Goal: Task Accomplishment & Management: Use online tool/utility

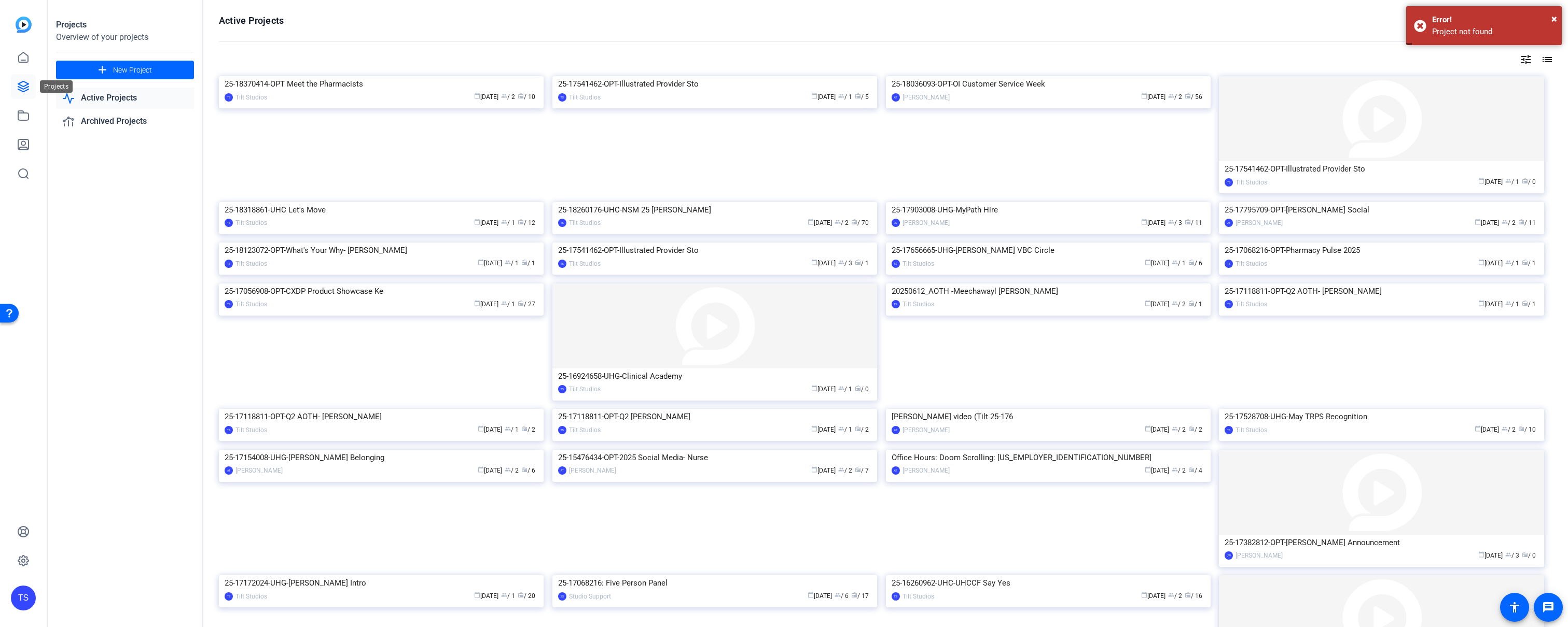
click at [22, 91] on icon at bounding box center [23, 86] width 12 height 12
click at [96, 94] on link "Active Projects" at bounding box center [125, 98] width 138 height 22
click at [27, 84] on icon at bounding box center [23, 86] width 12 height 12
click at [24, 112] on icon at bounding box center [23, 115] width 10 height 9
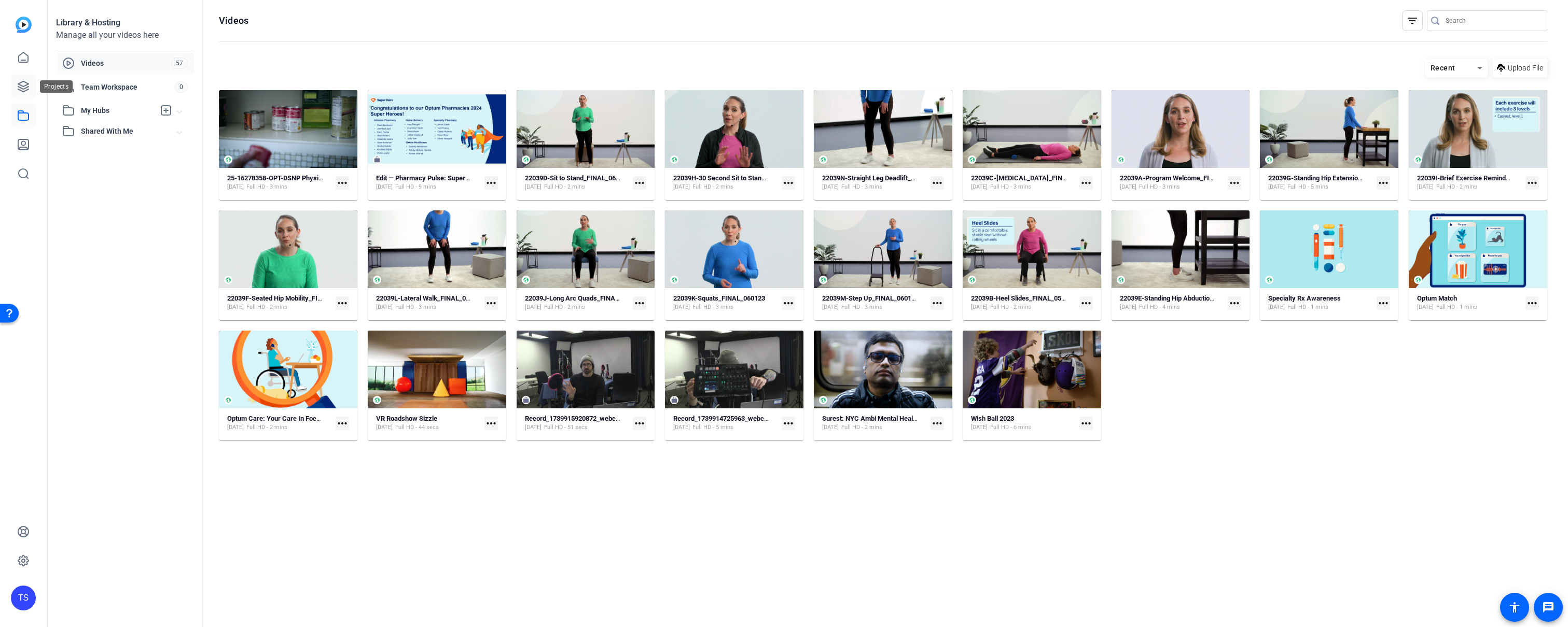
click at [24, 94] on link at bounding box center [23, 86] width 25 height 25
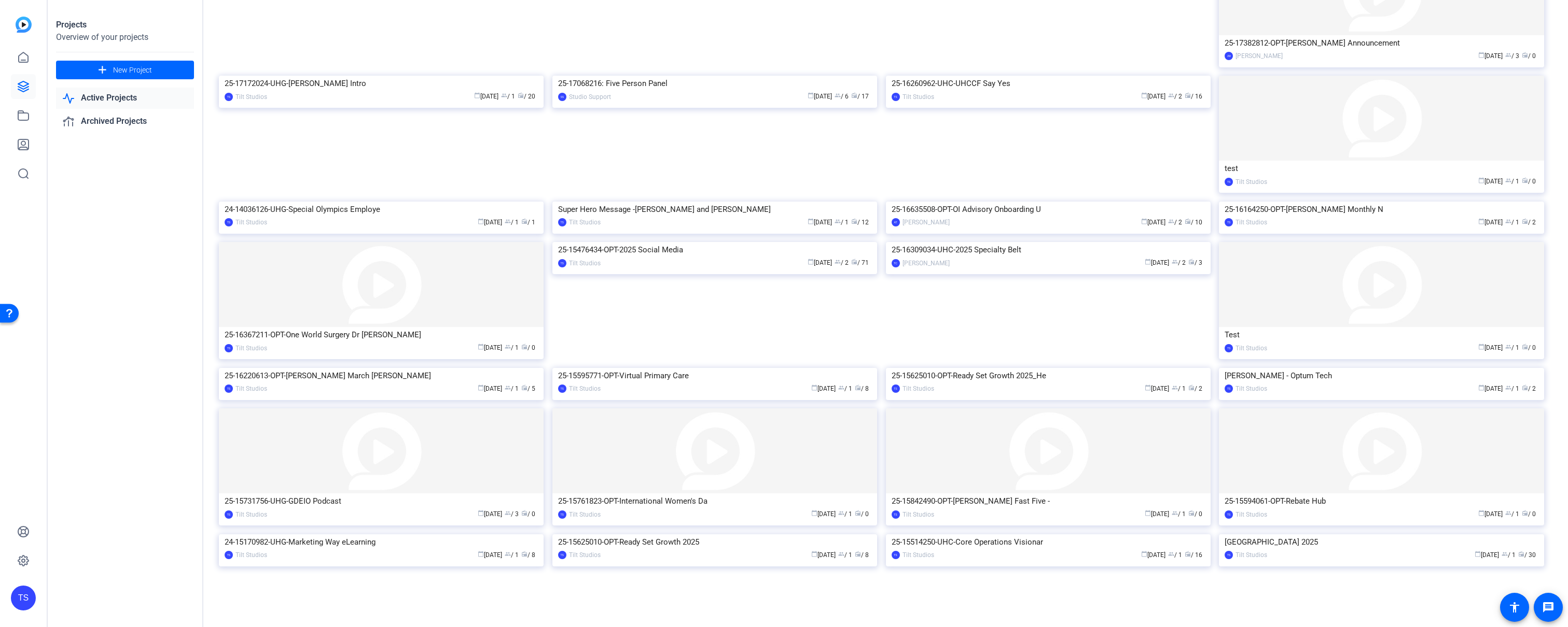
scroll to position [635, 0]
click at [803, 242] on img at bounding box center [715, 242] width 324 height 0
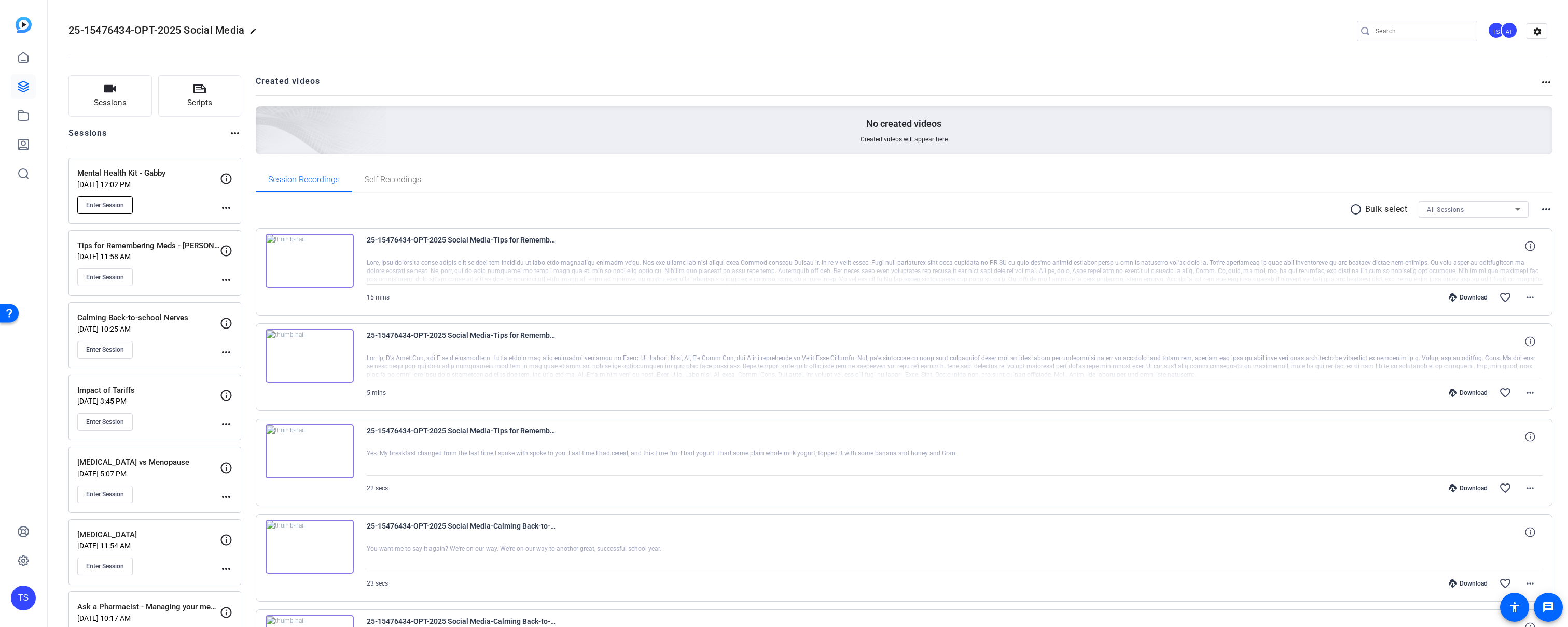
click at [112, 204] on span "Enter Session" at bounding box center [105, 205] width 38 height 8
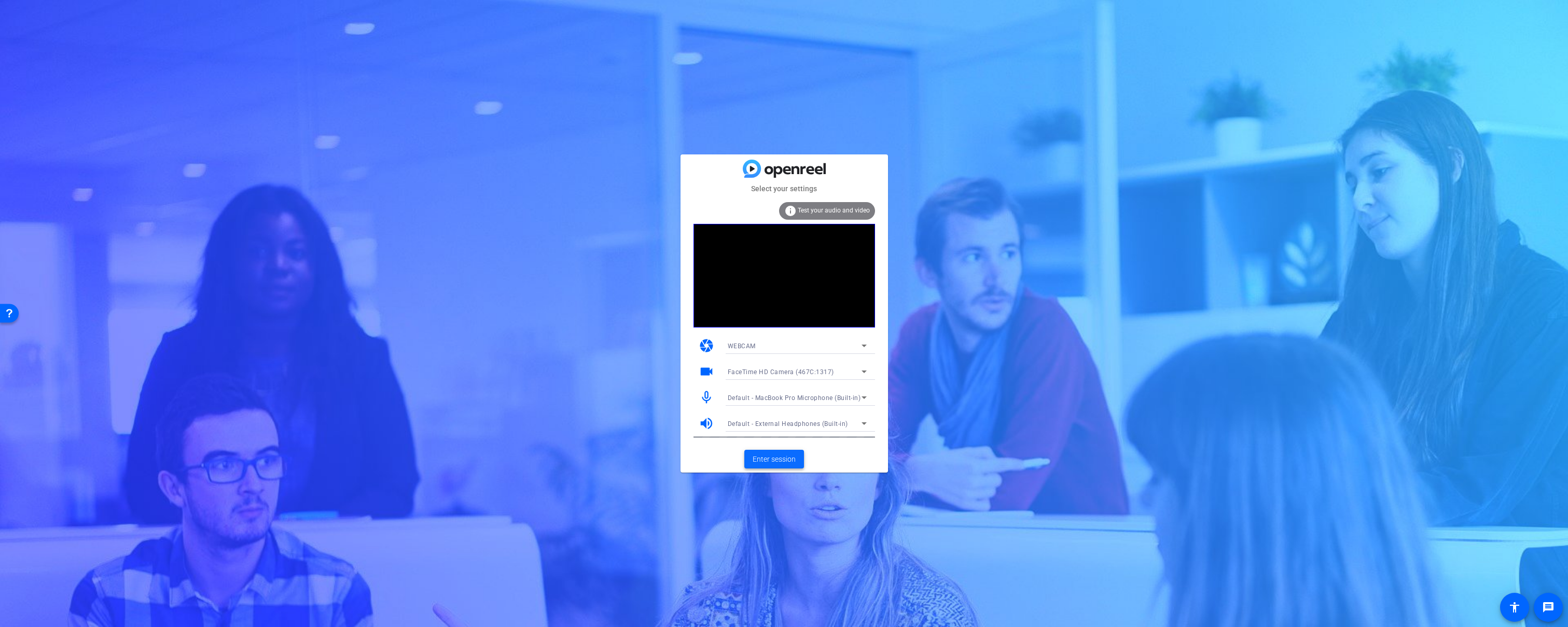
click at [789, 461] on span "Enter session" at bounding box center [774, 459] width 43 height 11
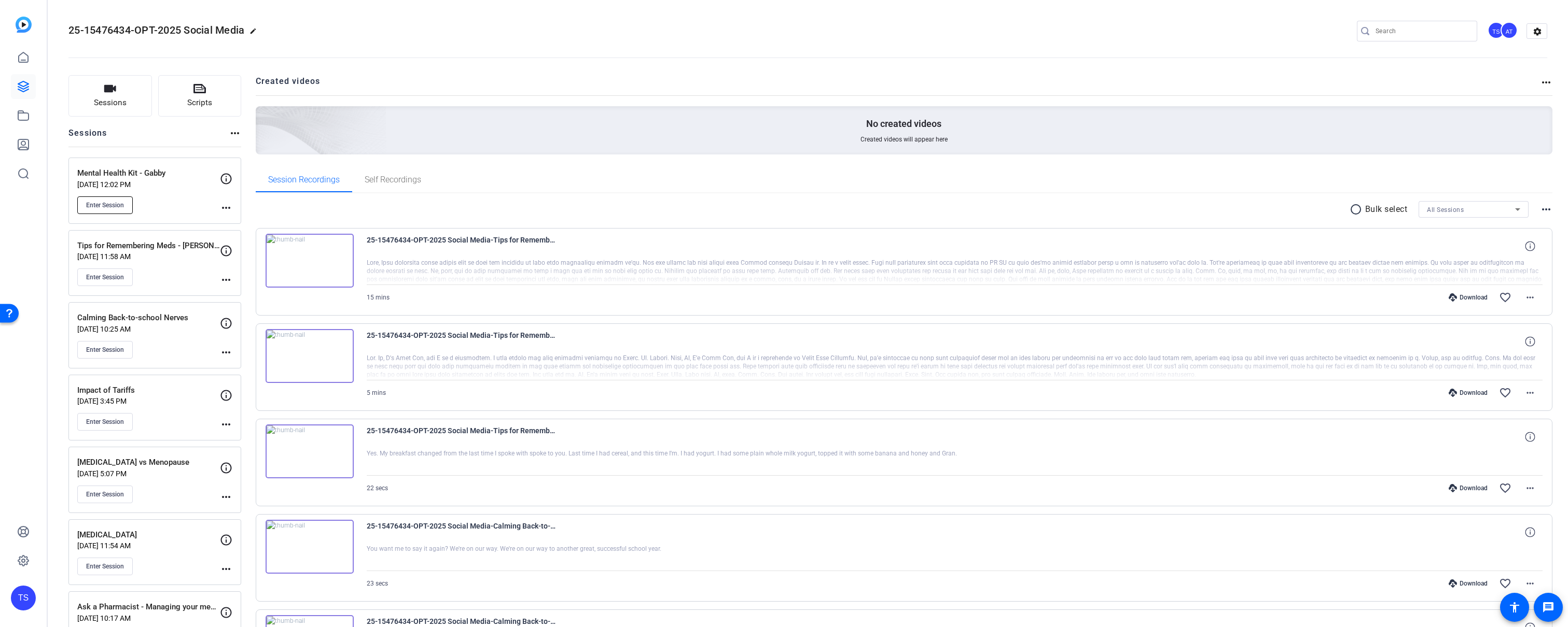
click at [101, 205] on span "Enter Session" at bounding box center [105, 205] width 38 height 8
click at [90, 211] on button "Enter Session" at bounding box center [105, 205] width 56 height 17
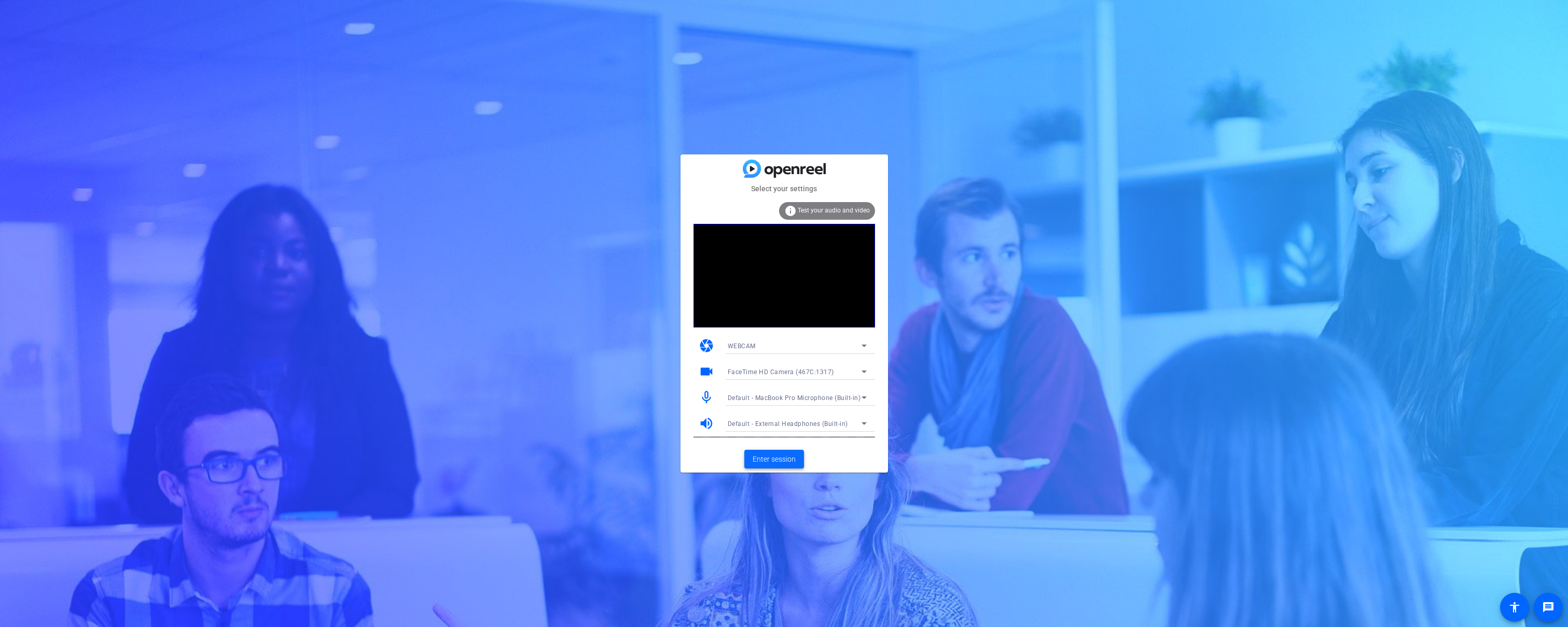
click at [781, 461] on span "Enter session" at bounding box center [774, 459] width 43 height 11
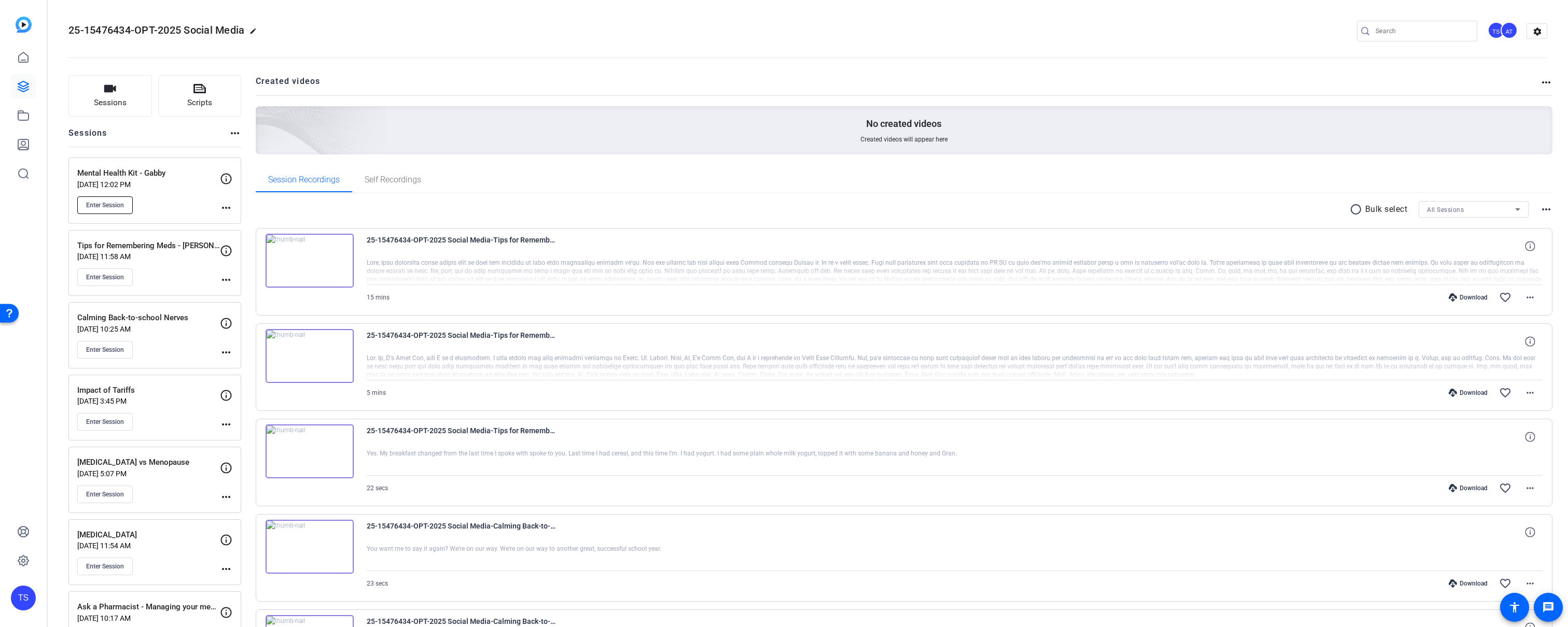
click at [112, 208] on span "Enter Session" at bounding box center [105, 205] width 38 height 8
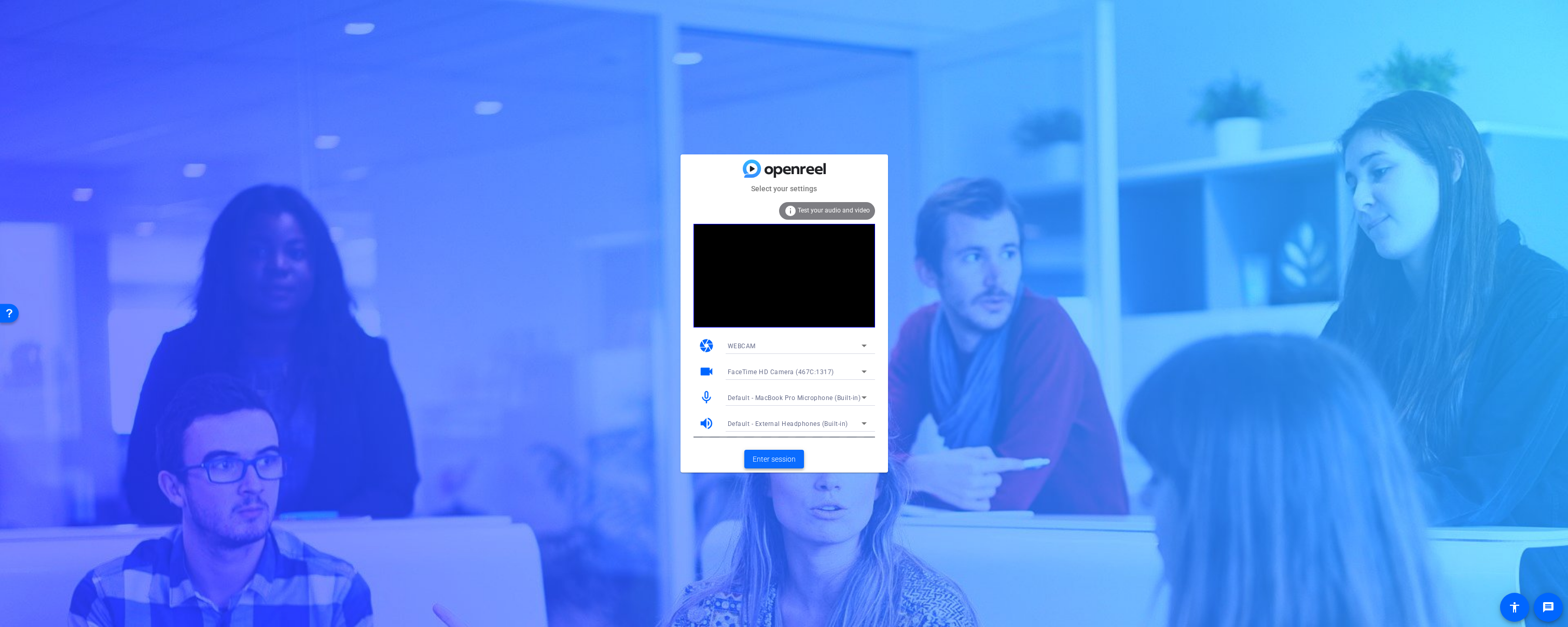
click at [770, 457] on span "Enter session" at bounding box center [774, 459] width 43 height 11
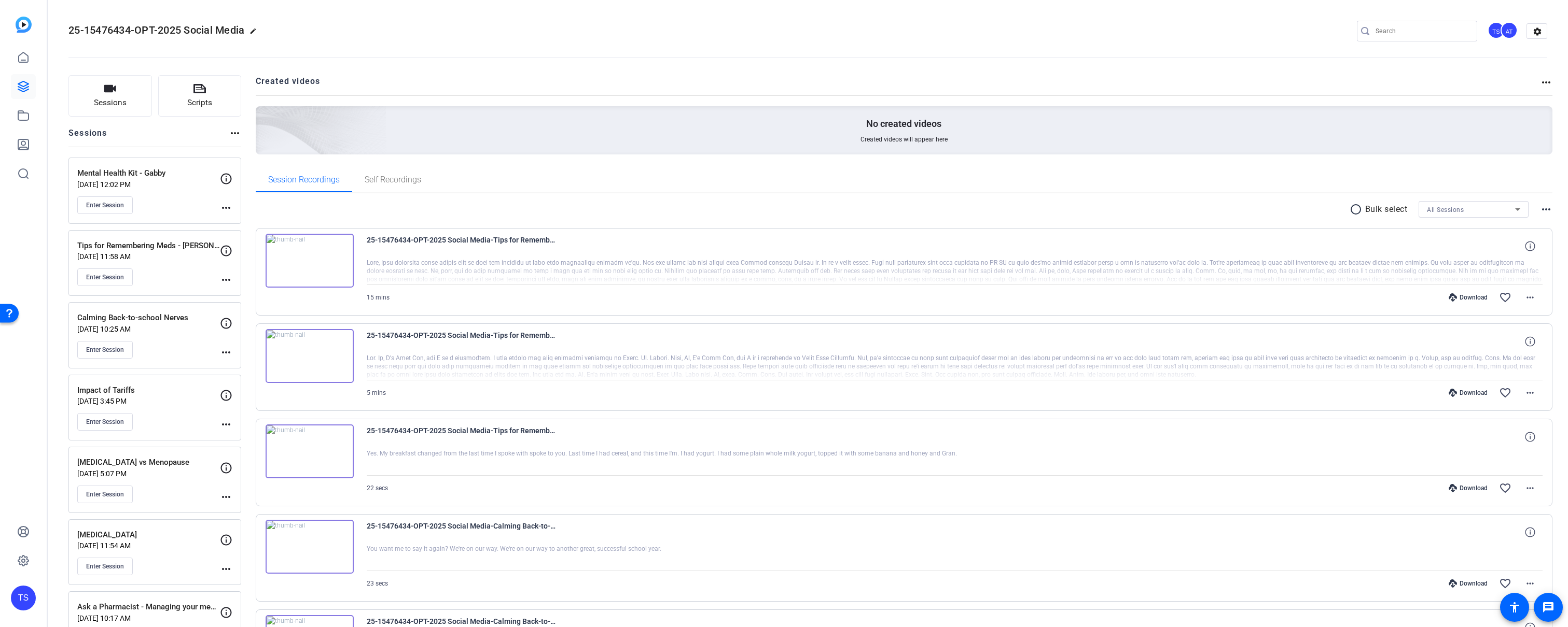
click at [229, 205] on mat-icon "more_horiz" at bounding box center [225, 208] width 12 height 12
drag, startPoint x: 155, startPoint y: 213, endPoint x: 145, endPoint y: 212, distance: 10.0
click at [154, 212] on div at bounding box center [784, 314] width 1568 height 627
click at [116, 210] on button "Enter Session" at bounding box center [105, 205] width 56 height 17
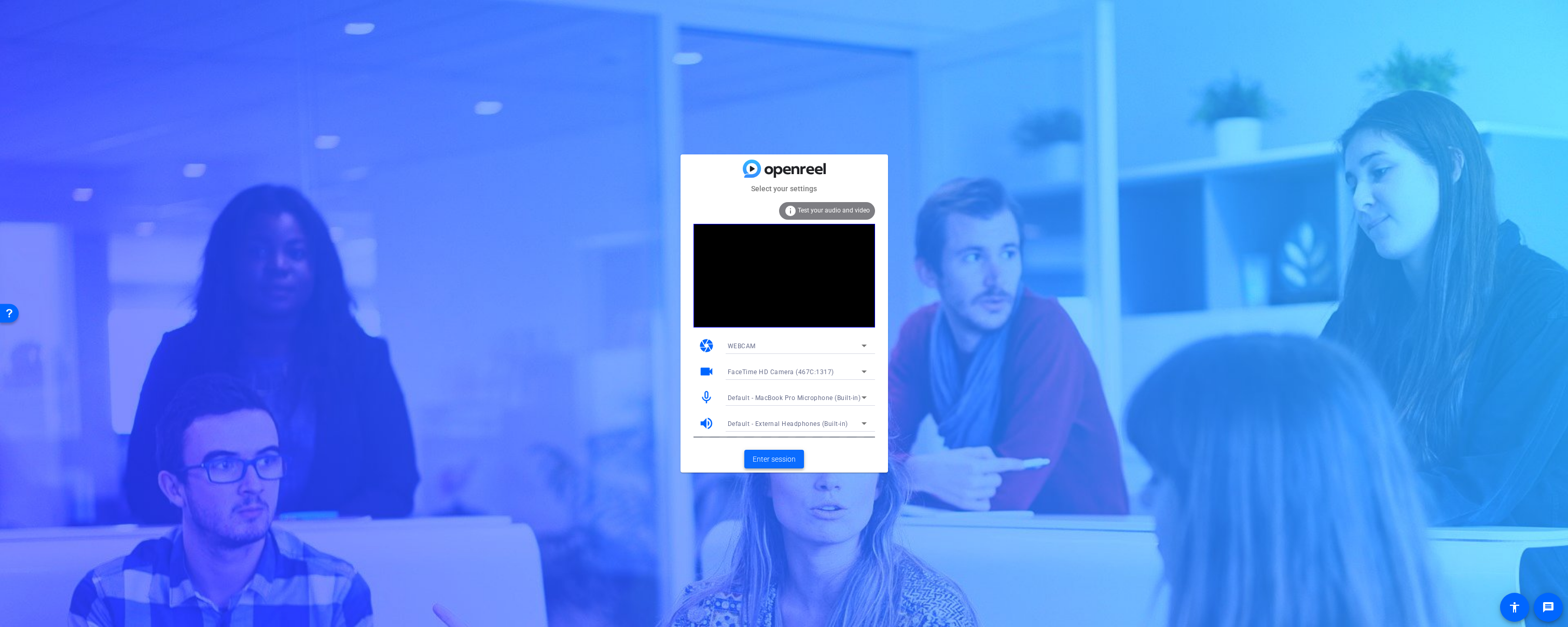
click at [774, 457] on span "Enter session" at bounding box center [774, 459] width 43 height 11
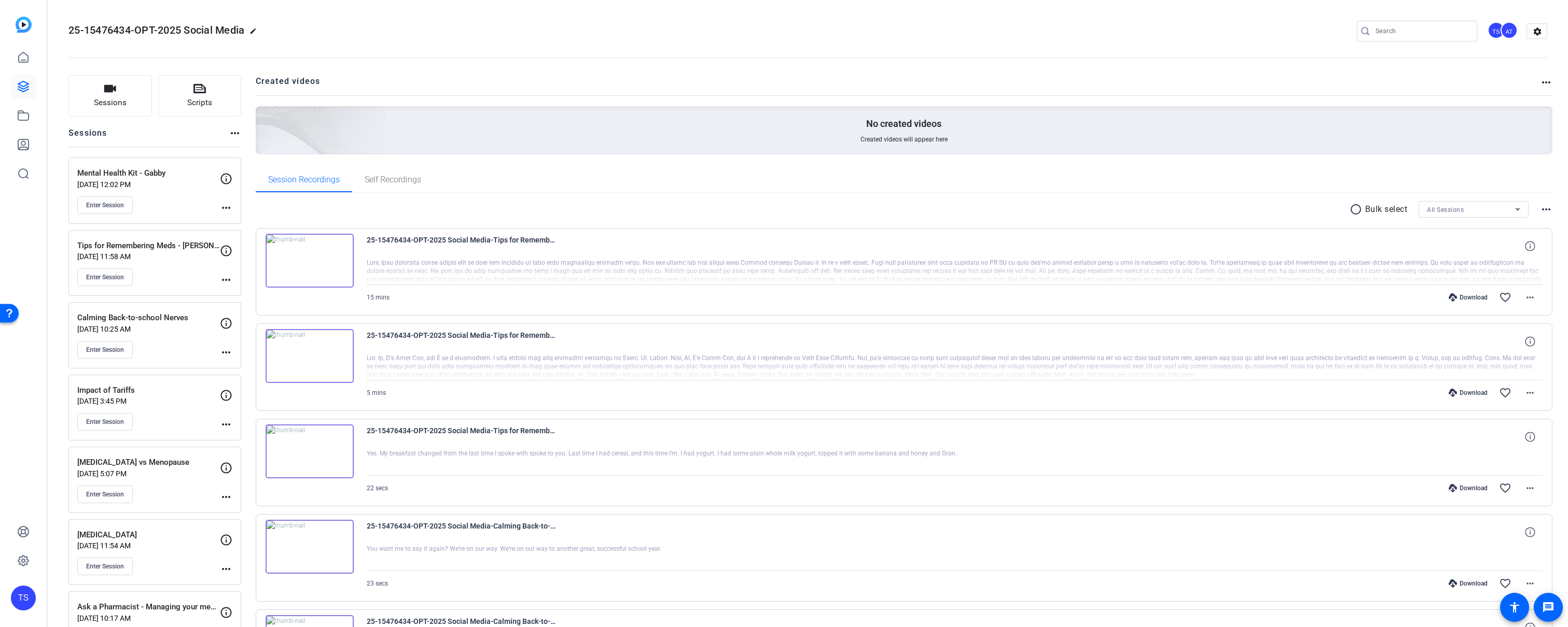
click at [229, 207] on mat-icon "more_horiz" at bounding box center [225, 208] width 12 height 12
click at [250, 217] on span "Edit Session" at bounding box center [251, 223] width 47 height 12
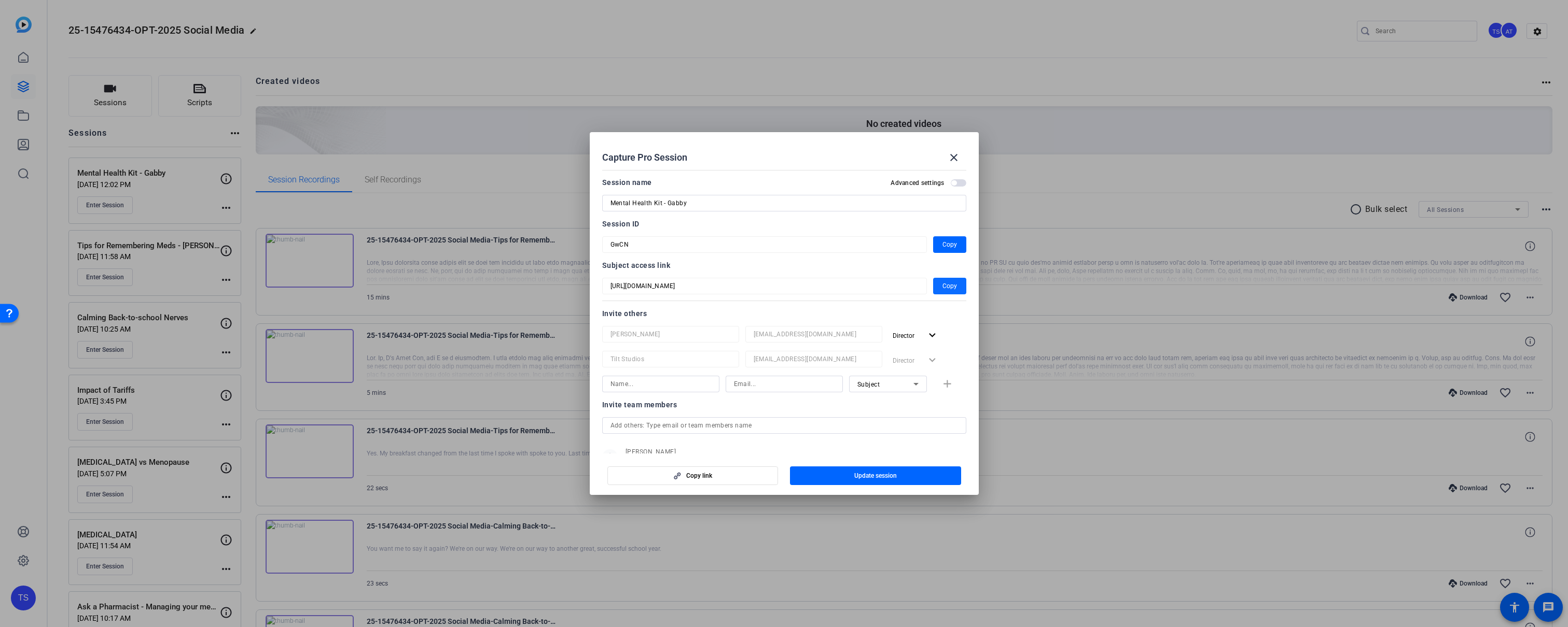
click at [953, 286] on span "Copy" at bounding box center [949, 286] width 14 height 12
click at [955, 156] on mat-icon "close" at bounding box center [953, 157] width 12 height 12
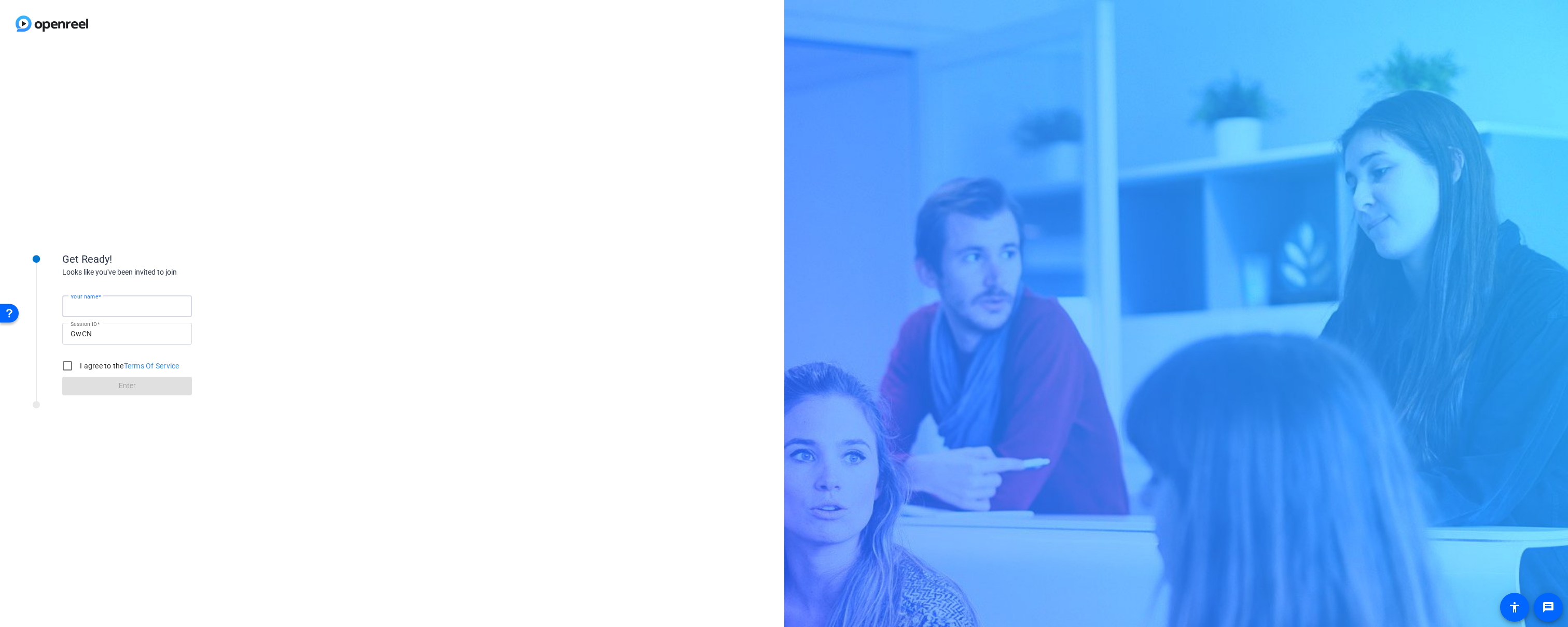
drag, startPoint x: 156, startPoint y: 309, endPoint x: 147, endPoint y: 308, distance: 9.1
click at [150, 308] on input "Your name" at bounding box center [127, 306] width 113 height 12
type input "[PERSON_NAME]"
drag, startPoint x: 67, startPoint y: 367, endPoint x: 89, endPoint y: 381, distance: 26.1
click at [67, 367] on input "I agree to the Terms Of Service" at bounding box center [67, 366] width 21 height 21
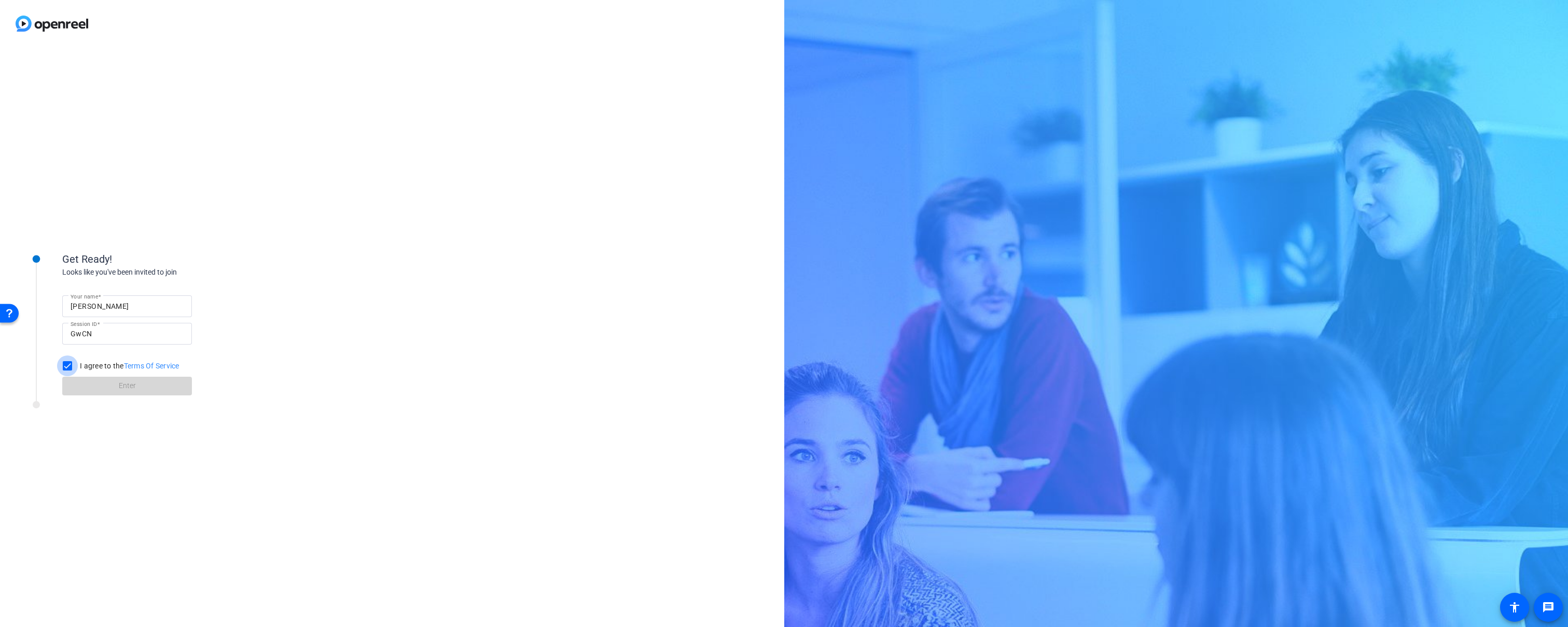
checkbox input "true"
click at [97, 384] on span at bounding box center [127, 386] width 130 height 25
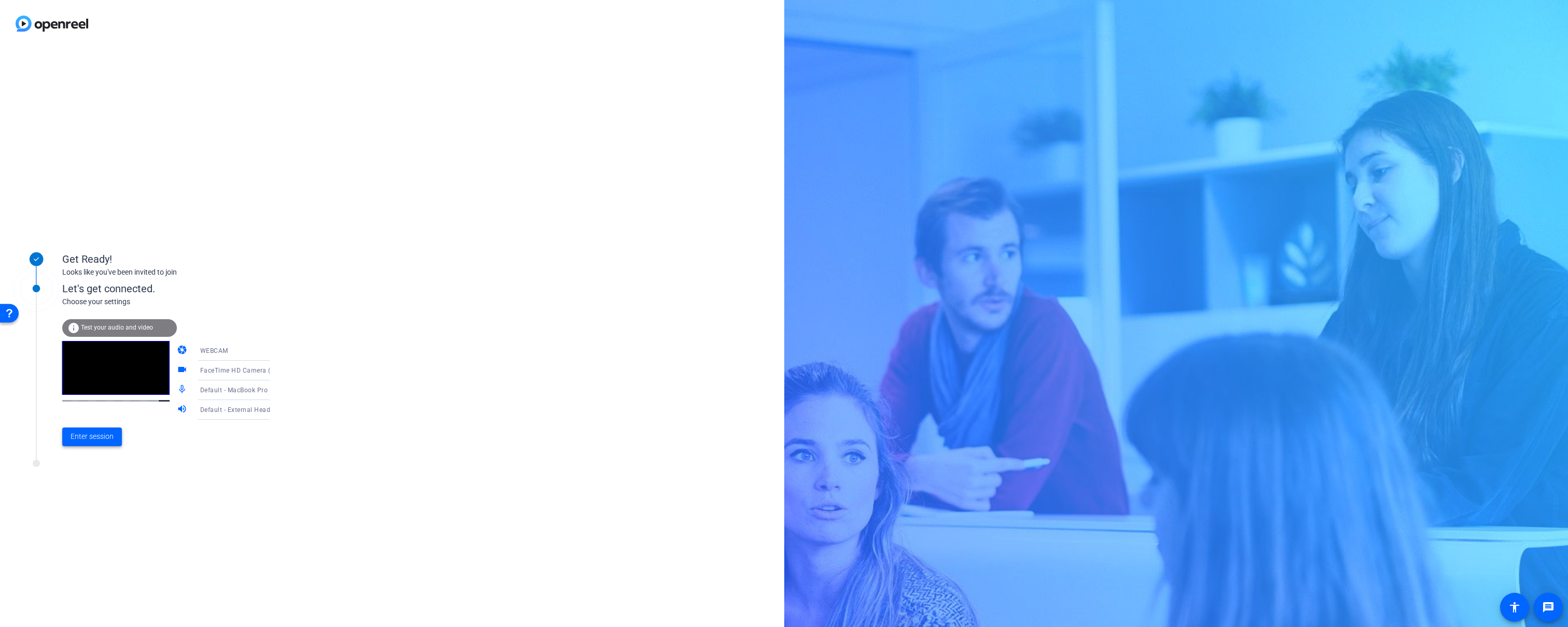
click at [106, 436] on span "Enter session" at bounding box center [92, 437] width 43 height 11
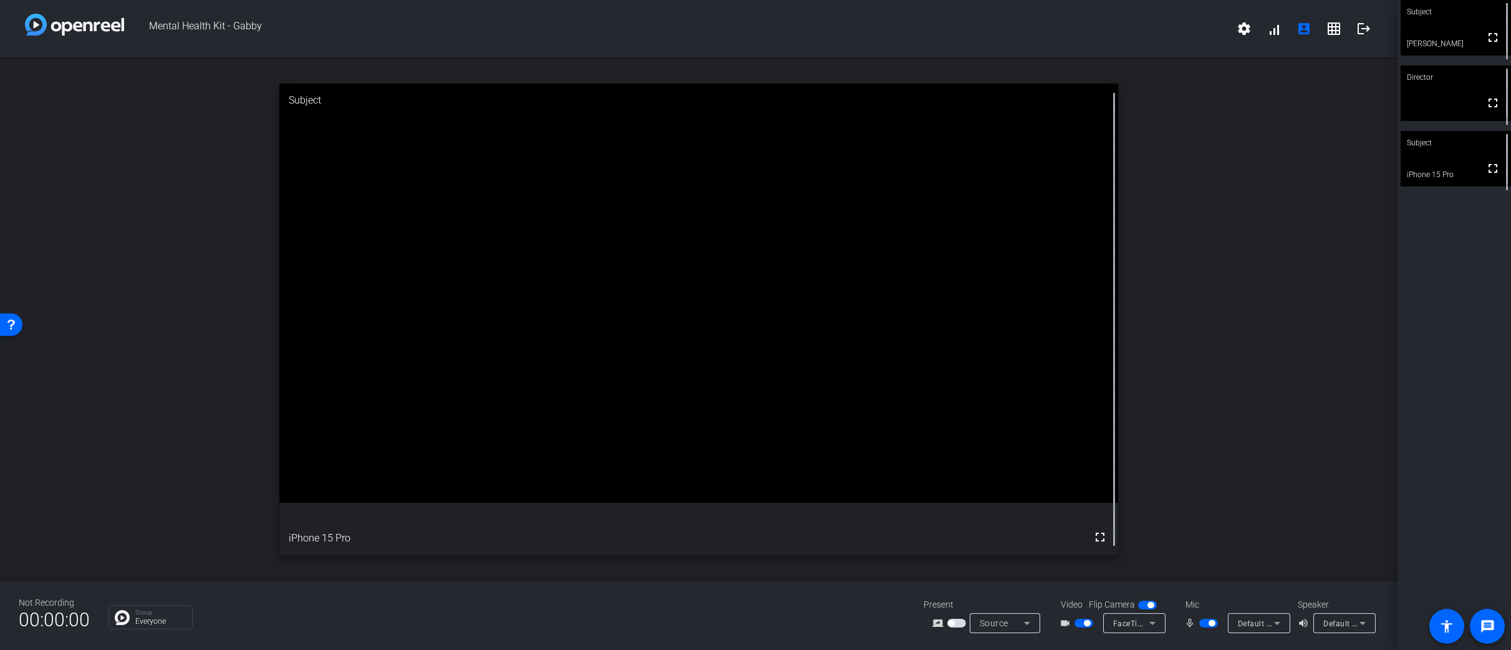
click at [1208, 624] on span "button" at bounding box center [1211, 623] width 6 height 6
click at [1207, 623] on span "button" at bounding box center [1208, 622] width 19 height 9
click at [1452, 162] on video at bounding box center [1455, 158] width 110 height 55
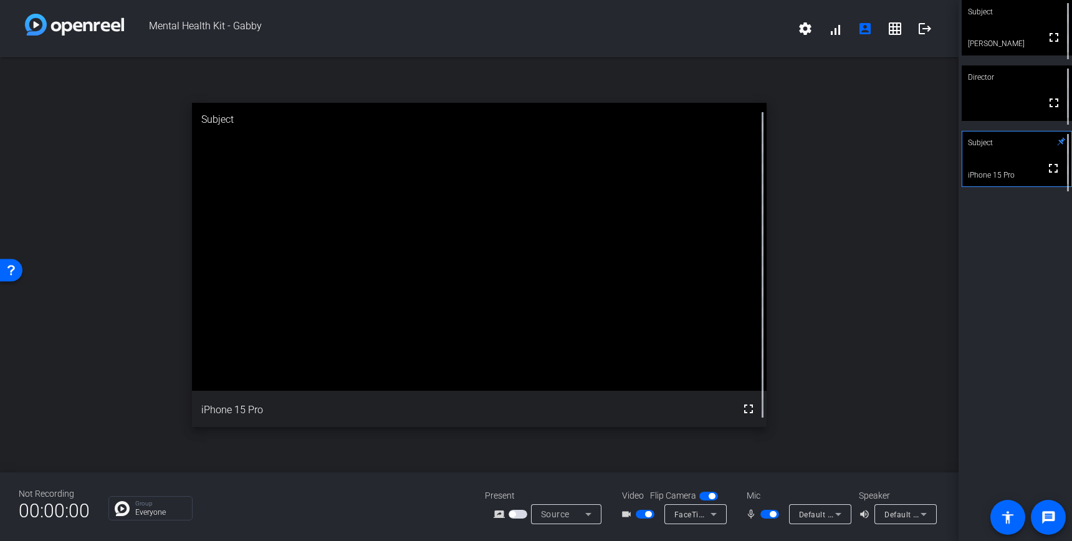
click at [771, 515] on span "button" at bounding box center [773, 514] width 6 height 6
click at [771, 515] on button "button" at bounding box center [770, 514] width 19 height 9
click at [769, 515] on span "button" at bounding box center [770, 514] width 19 height 9
click at [772, 515] on span "button" at bounding box center [770, 514] width 19 height 9
click at [771, 513] on span "button" at bounding box center [773, 514] width 6 height 6
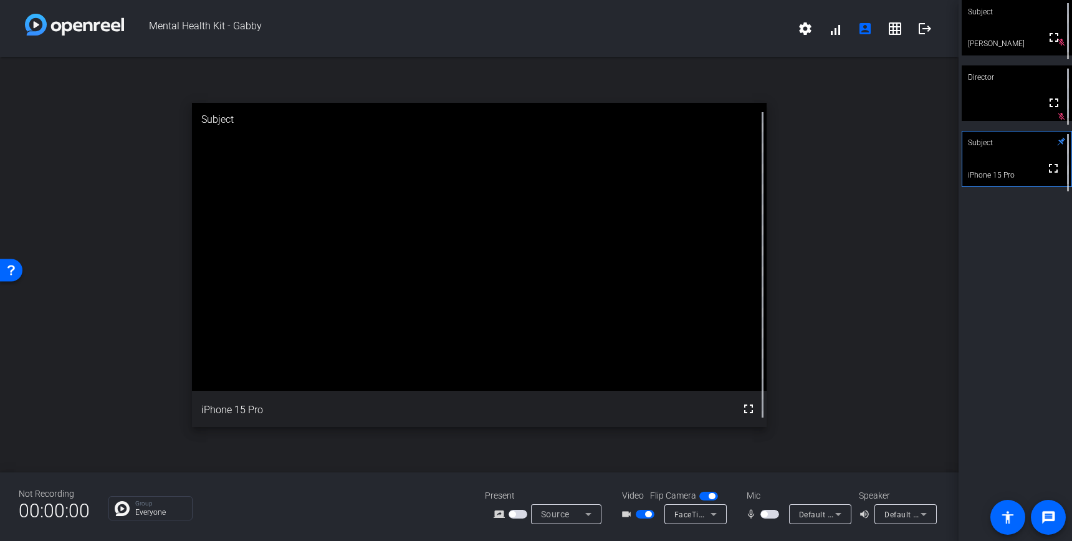
click at [762, 516] on span "button" at bounding box center [764, 514] width 6 height 6
click at [769, 516] on span "button" at bounding box center [770, 514] width 19 height 9
click at [769, 514] on span "button" at bounding box center [770, 514] width 19 height 9
click at [774, 514] on span "button" at bounding box center [773, 514] width 6 height 6
click at [774, 515] on span "button" at bounding box center [770, 514] width 19 height 9
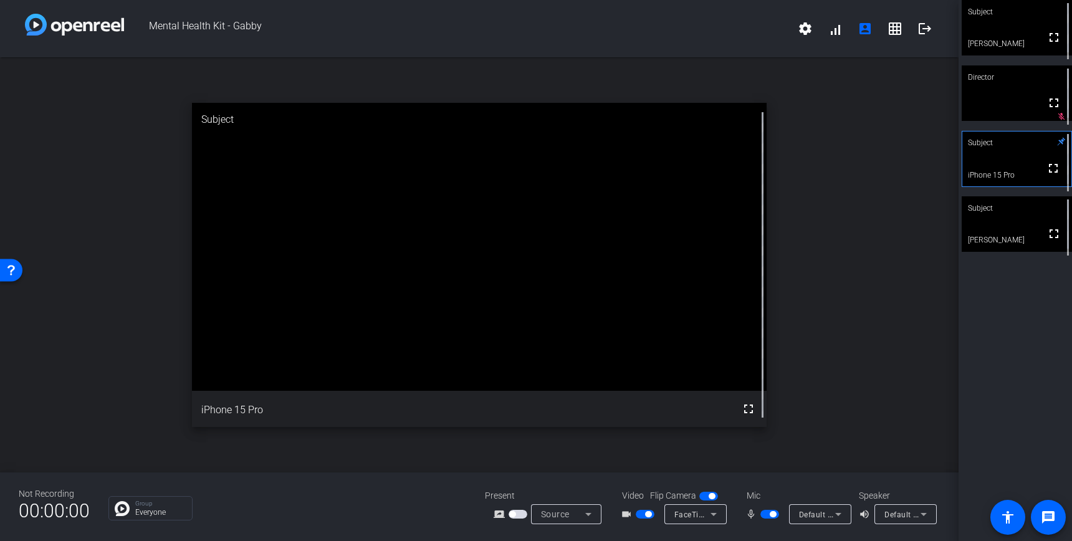
click at [789, 477] on div "Not Recording 00:00:00 Group Everyone Present screen_share_outline Source Video…" at bounding box center [479, 507] width 959 height 69
click at [776, 517] on mat-slide-toggle at bounding box center [771, 513] width 21 height 13
click at [765, 516] on span "button" at bounding box center [770, 514] width 19 height 9
click at [771, 514] on span "button" at bounding box center [770, 514] width 19 height 9
click at [769, 512] on button "button" at bounding box center [770, 514] width 19 height 9
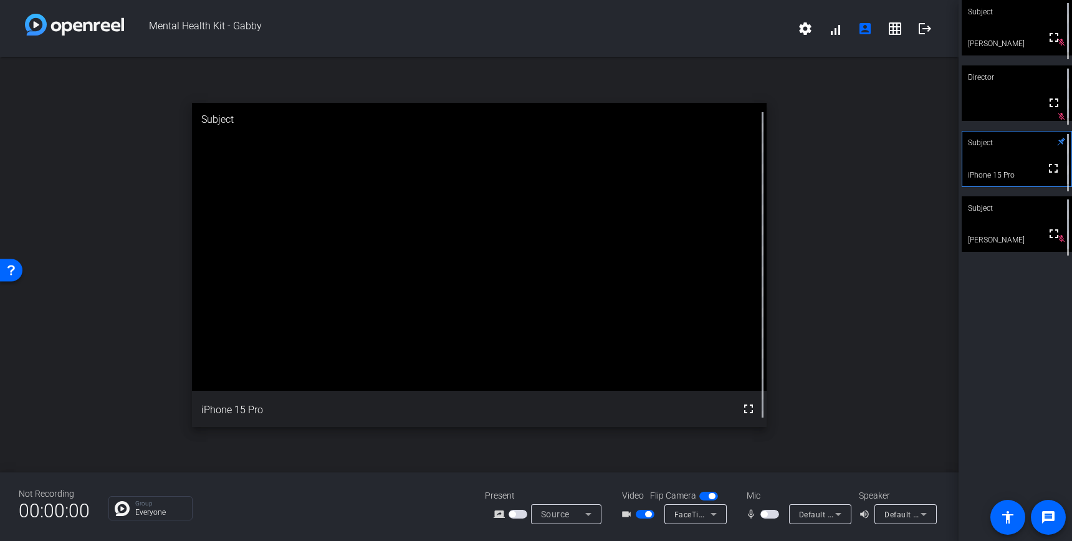
click at [770, 515] on span "button" at bounding box center [770, 514] width 19 height 9
click at [771, 515] on span "button" at bounding box center [773, 514] width 6 height 6
click at [777, 514] on span "button" at bounding box center [770, 514] width 19 height 9
click at [771, 513] on span "button" at bounding box center [773, 514] width 6 height 6
click at [776, 516] on span "button" at bounding box center [770, 514] width 19 height 9
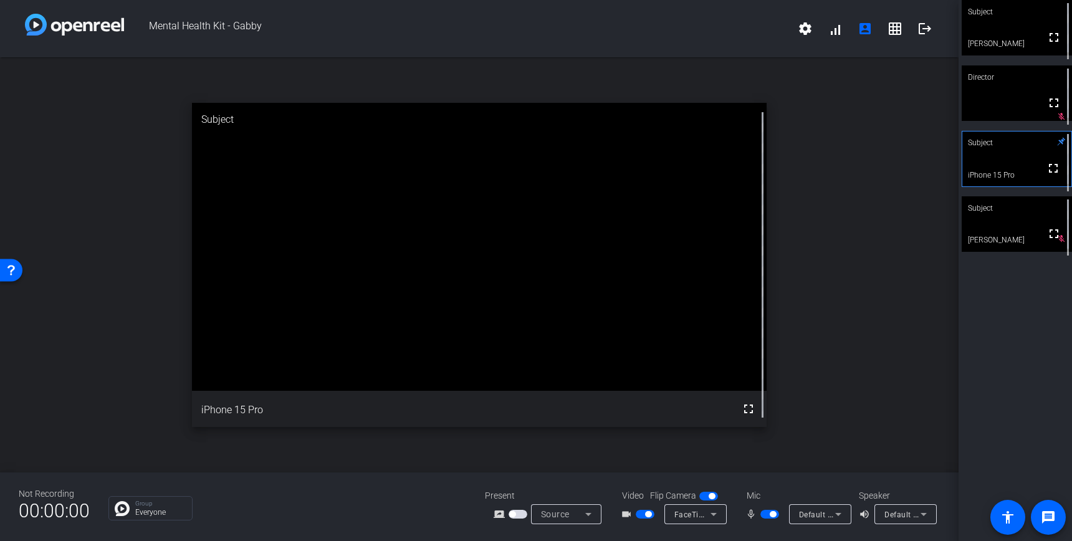
click at [774, 515] on span "button" at bounding box center [773, 514] width 6 height 6
click at [772, 516] on span "button" at bounding box center [770, 514] width 19 height 9
click at [770, 513] on span "button" at bounding box center [773, 514] width 6 height 6
click at [771, 517] on span "button" at bounding box center [770, 514] width 19 height 9
click at [771, 516] on span "button" at bounding box center [773, 514] width 6 height 6
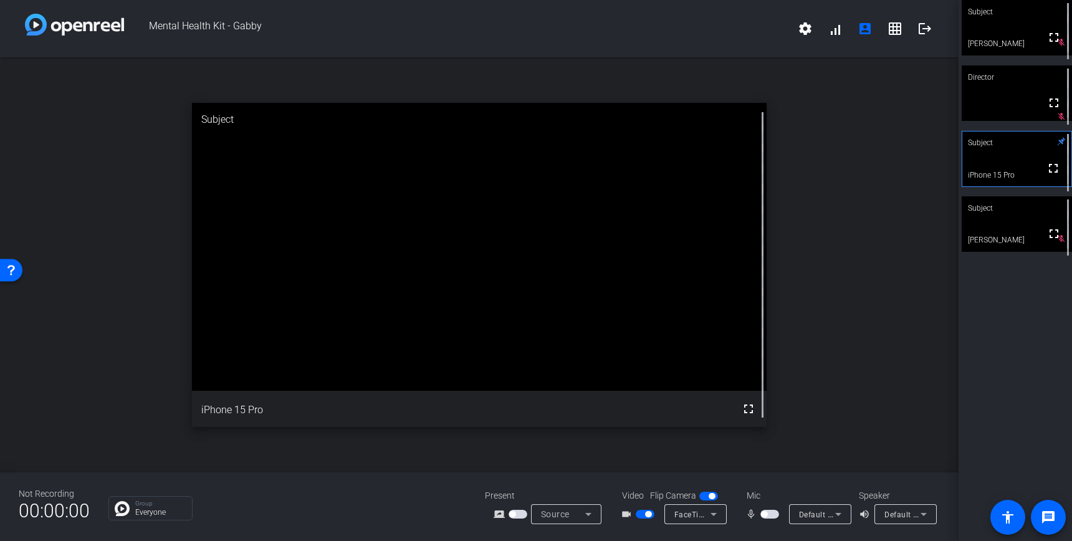
click at [771, 516] on span "button" at bounding box center [770, 514] width 19 height 9
click at [772, 515] on span "button" at bounding box center [773, 514] width 6 height 6
click at [766, 515] on span "button" at bounding box center [764, 514] width 6 height 6
click at [766, 515] on span "button" at bounding box center [770, 514] width 19 height 9
click at [768, 516] on button "button" at bounding box center [770, 514] width 19 height 9
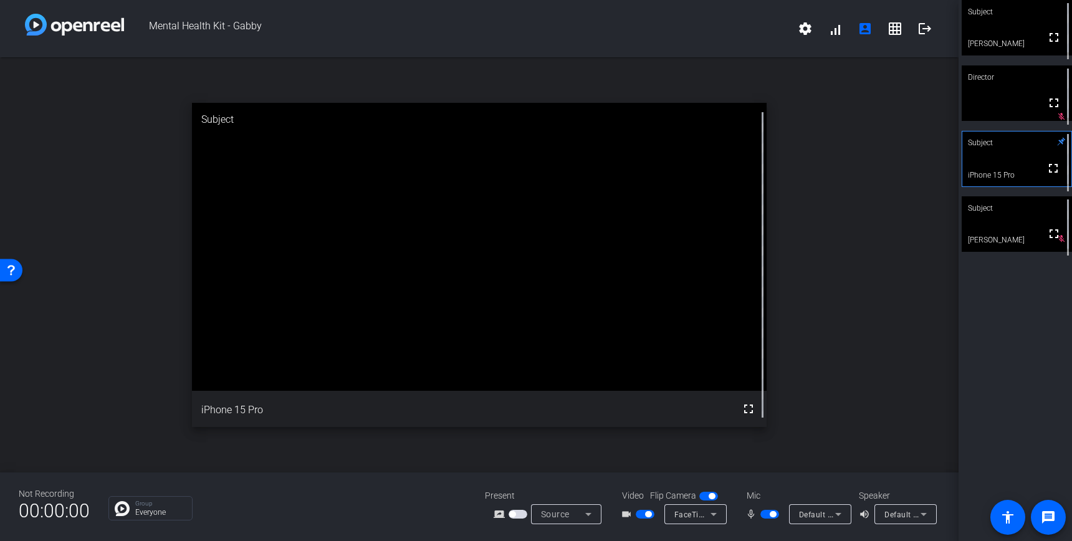
click at [768, 514] on span "button" at bounding box center [770, 514] width 19 height 9
click at [768, 513] on span "button" at bounding box center [770, 514] width 19 height 9
click at [767, 516] on span "button" at bounding box center [770, 514] width 19 height 9
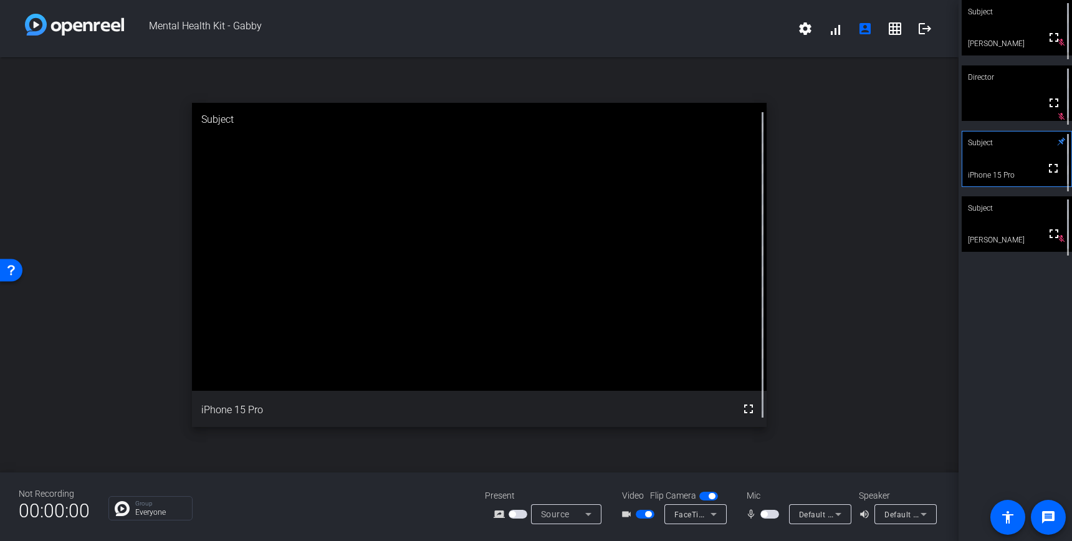
click at [774, 513] on span "button" at bounding box center [770, 514] width 19 height 9
click at [771, 513] on span "button" at bounding box center [773, 514] width 6 height 6
click at [769, 516] on span "button" at bounding box center [770, 514] width 19 height 9
click at [768, 514] on span "button" at bounding box center [770, 514] width 19 height 9
click at [769, 514] on span "button" at bounding box center [770, 514] width 19 height 9
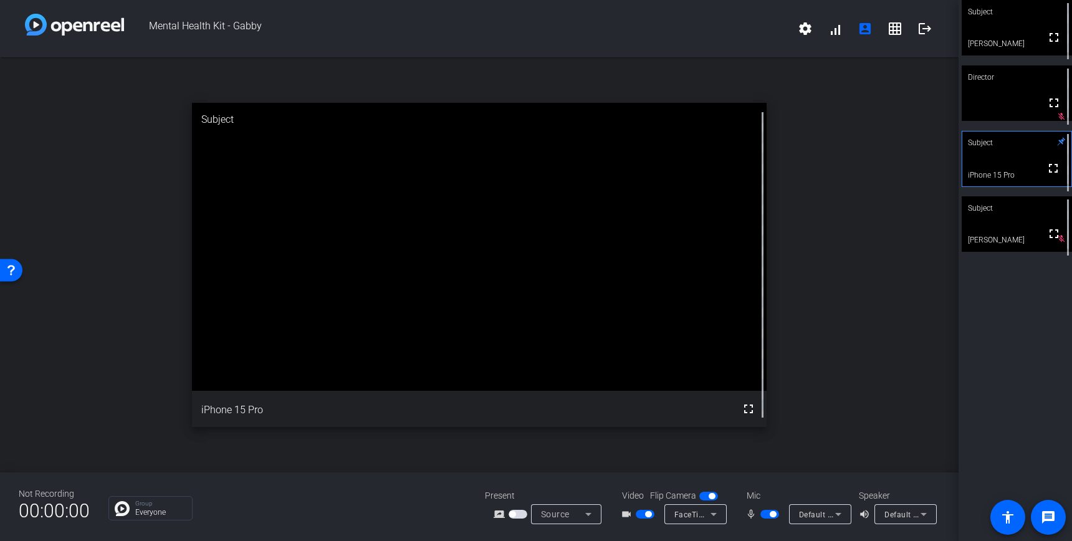
click at [769, 516] on span "button" at bounding box center [770, 514] width 19 height 9
click at [769, 515] on span "button" at bounding box center [770, 514] width 19 height 9
click at [771, 516] on span "button" at bounding box center [773, 514] width 6 height 6
click at [774, 518] on span "button" at bounding box center [770, 514] width 19 height 9
click at [769, 517] on span "button" at bounding box center [770, 514] width 19 height 9
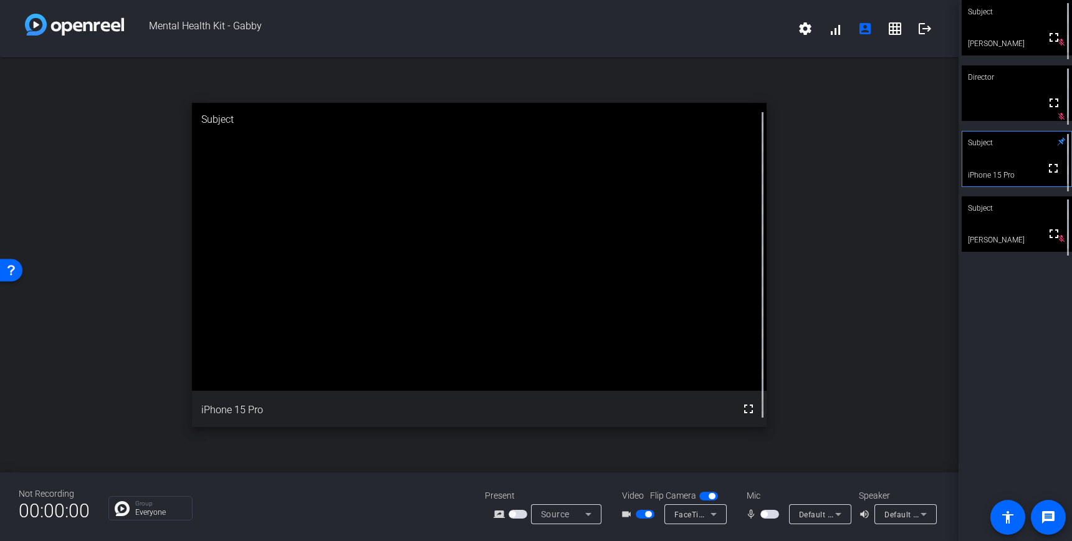
click at [774, 516] on span "button" at bounding box center [770, 514] width 19 height 9
click at [774, 516] on span "button" at bounding box center [773, 514] width 6 height 6
click at [774, 514] on span "button" at bounding box center [770, 514] width 19 height 9
click at [770, 516] on span "button" at bounding box center [773, 514] width 6 height 6
click at [771, 515] on span "button" at bounding box center [770, 514] width 19 height 9
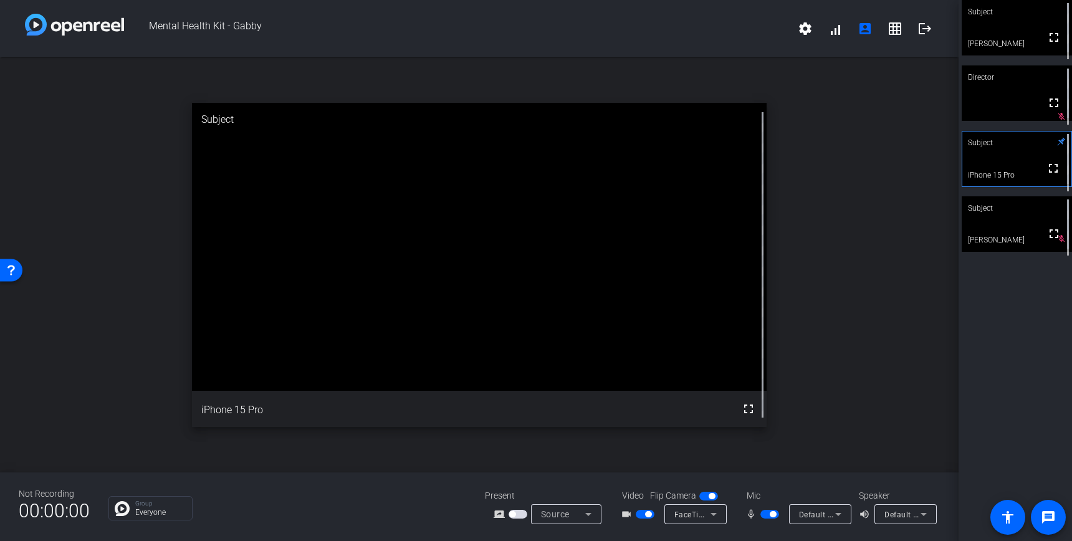
click at [768, 513] on span "button" at bounding box center [770, 514] width 19 height 9
click at [771, 519] on mat-slide-toggle at bounding box center [771, 513] width 21 height 13
click at [772, 517] on span "button" at bounding box center [770, 514] width 19 height 9
click at [805, 469] on div "open_in_new Subject fullscreen iPhone 15 Pro" at bounding box center [479, 264] width 959 height 415
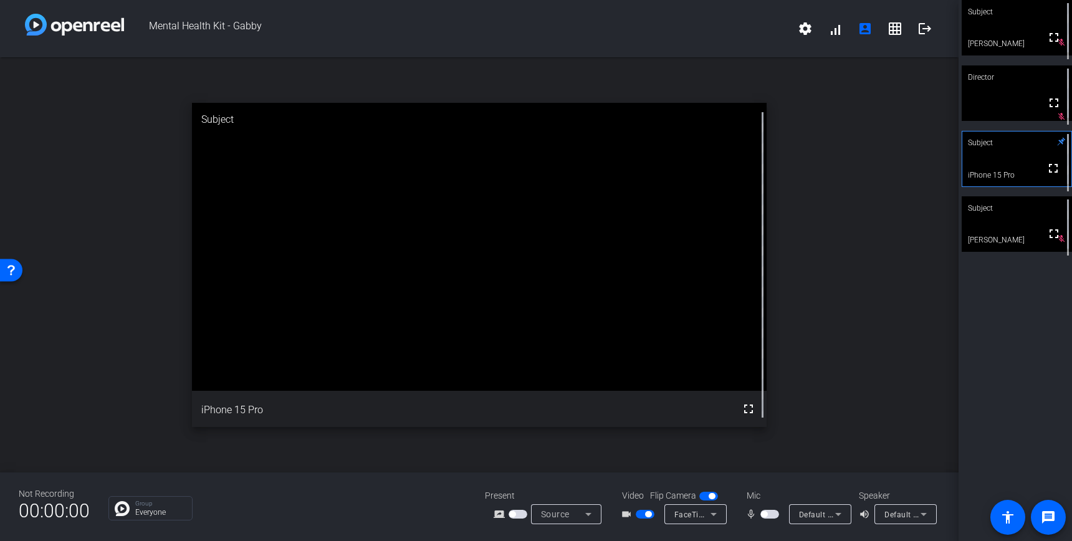
click at [774, 516] on span "button" at bounding box center [770, 514] width 19 height 9
click at [769, 534] on div "Not Recording 00:00:00 Group Everyone Present screen_share_outline Source Video…" at bounding box center [479, 507] width 959 height 69
click at [769, 517] on span "button" at bounding box center [770, 514] width 19 height 9
click at [769, 516] on span "button" at bounding box center [770, 514] width 19 height 9
click at [769, 515] on span "button" at bounding box center [770, 514] width 19 height 9
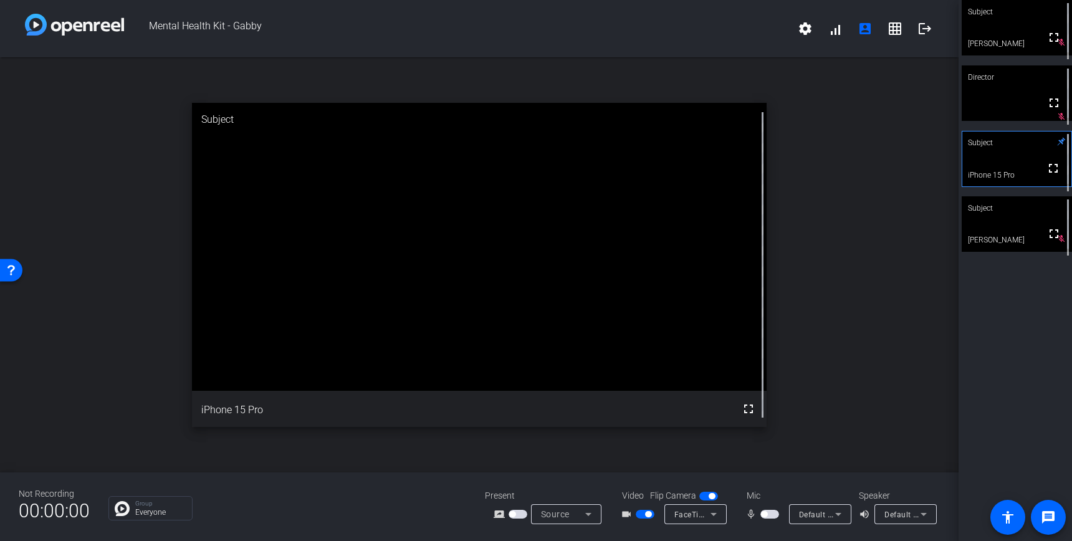
click at [773, 515] on span "button" at bounding box center [770, 514] width 19 height 9
click at [771, 514] on span "button" at bounding box center [773, 514] width 6 height 6
click at [772, 515] on span "button" at bounding box center [770, 514] width 19 height 9
click at [766, 516] on span "button" at bounding box center [770, 514] width 19 height 9
click at [770, 516] on span "button" at bounding box center [770, 514] width 19 height 9
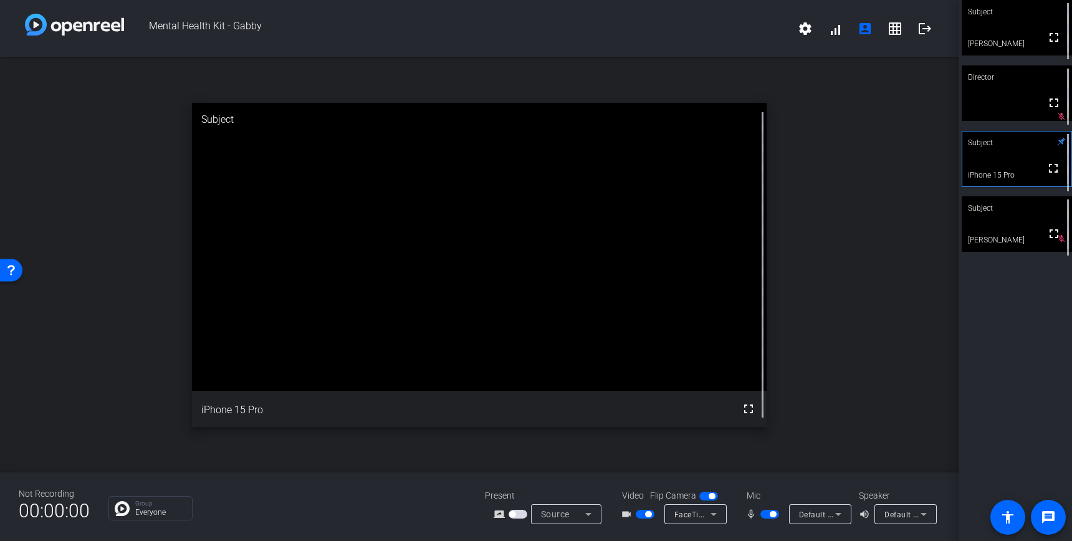
click at [765, 516] on span "button" at bounding box center [770, 514] width 19 height 9
click at [770, 516] on span "button" at bounding box center [770, 514] width 19 height 9
click at [765, 514] on span "button" at bounding box center [770, 514] width 19 height 9
click at [767, 512] on span "button" at bounding box center [770, 514] width 19 height 9
click at [997, 317] on div "Subject fullscreen [PERSON_NAME] Director fullscreen Subject fullscreen iPhone …" at bounding box center [1015, 270] width 113 height 541
